Goal: Information Seeking & Learning: Learn about a topic

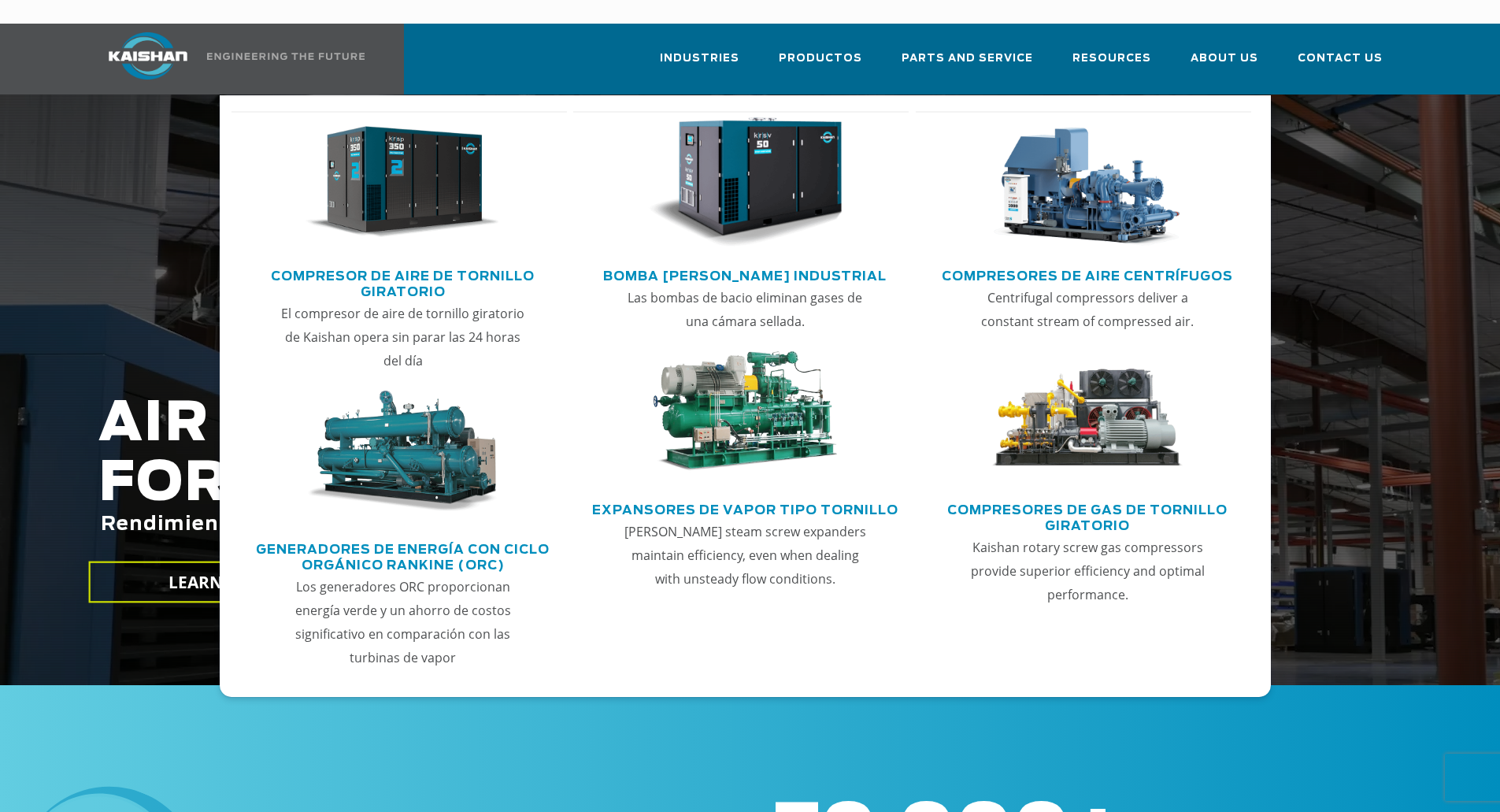
click at [426, 221] on img "Main menu" at bounding box center [402, 183] width 193 height 131
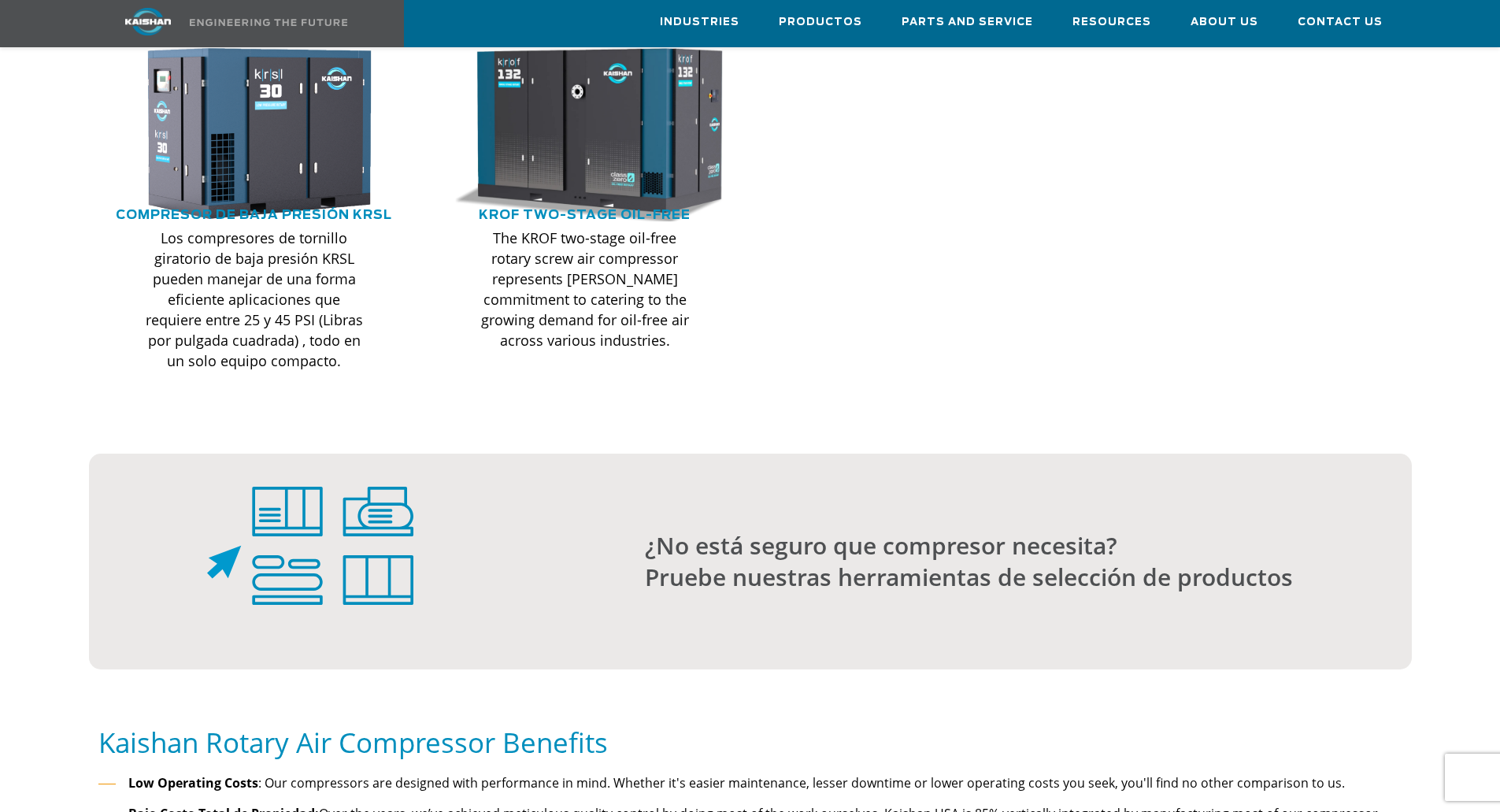
scroll to position [788, 0]
